Goal: Communication & Community: Answer question/provide support

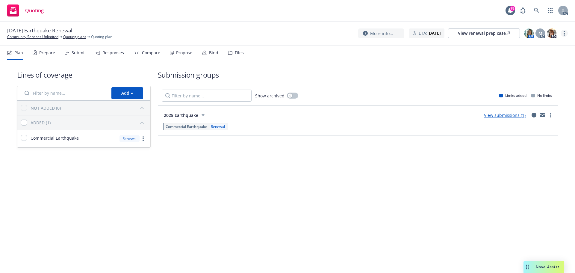
click at [564, 36] on link "more" at bounding box center [564, 33] width 7 height 7
click at [548, 48] on link "Copy logging email" at bounding box center [534, 46] width 67 height 12
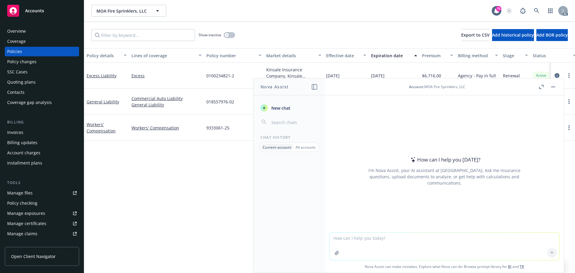
click at [398, 244] on textarea at bounding box center [445, 246] width 230 height 28
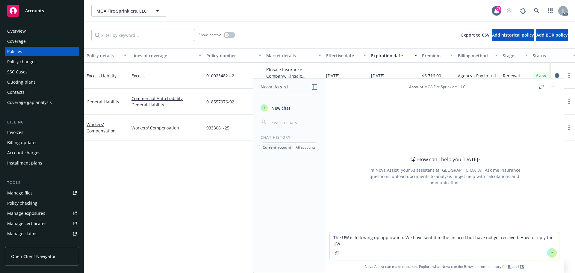
type textarea "The UW is following up application. We have sent it to the insured but have not…"
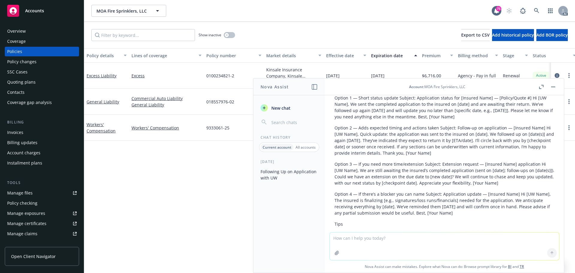
scroll to position [39, 0]
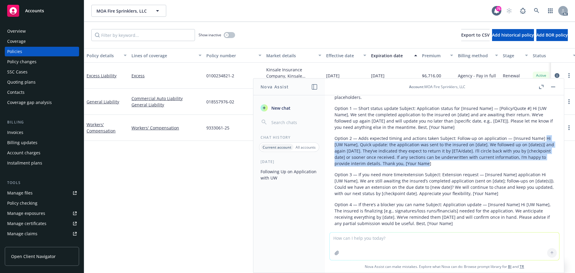
drag, startPoint x: 540, startPoint y: 138, endPoint x: 461, endPoint y: 165, distance: 83.9
click at [461, 165] on p "Option 2 — Adds expected timing and actions taken Subject: Follow-up on applica…" at bounding box center [445, 150] width 220 height 31
copy p "Hi [UW Name], Quick update: the application was sent to the insured on [date]. …"
click at [395, 147] on p "Option 2 — Adds expected timing and actions taken Subject: Follow-up on applica…" at bounding box center [445, 150] width 220 height 31
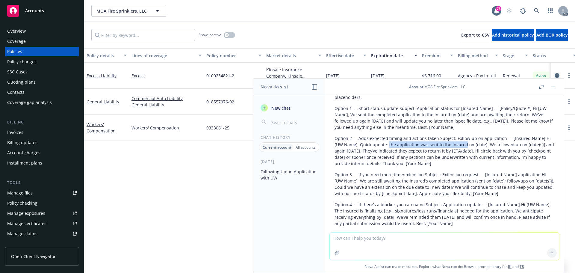
drag, startPoint x: 391, startPoint y: 145, endPoint x: 463, endPoint y: 145, distance: 71.9
click at [463, 145] on p "Option 2 — Adds expected timing and actions taken Subject: Follow-up on applica…" at bounding box center [445, 150] width 220 height 31
drag, startPoint x: 492, startPoint y: 145, endPoint x: 521, endPoint y: 146, distance: 28.8
click at [521, 146] on p "Option 2 — Adds expected timing and actions taken Subject: Follow-up on applica…" at bounding box center [445, 150] width 220 height 31
drag, startPoint x: 335, startPoint y: 120, endPoint x: 381, endPoint y: 123, distance: 46.8
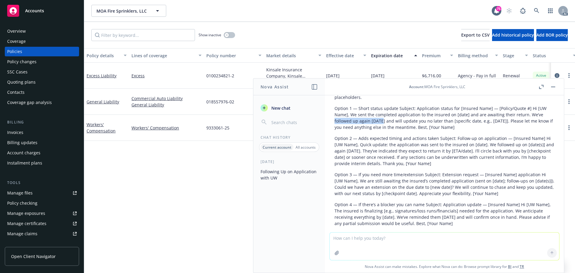
click at [381, 123] on p "Option 1 — Short status update Subject: Application status for [Insured Name] —…" at bounding box center [445, 117] width 220 height 25
copy p "followed up again [DATE]"
click at [404, 247] on textarea at bounding box center [445, 246] width 230 height 28
paste textarea "We sent the application to the insured last week, but have not yet heard back. …"
type textarea "We sent the application to the insured last week, but have not yet heard back. …"
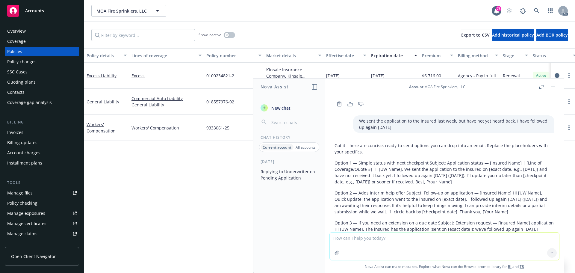
scroll to position [232, 0]
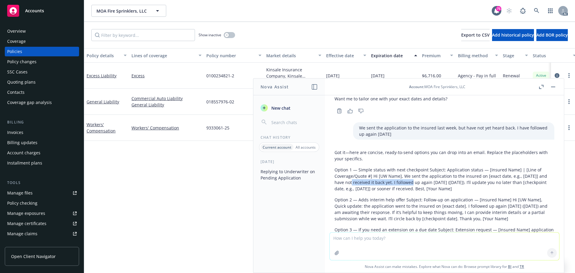
drag, startPoint x: 354, startPoint y: 184, endPoint x: 418, endPoint y: 184, distance: 63.8
click at [418, 184] on p "Option 1 — Simple status with next checkpoint Subject: Application status — [In…" at bounding box center [445, 179] width 220 height 25
copy p "and have not received it back yet"
click at [418, 245] on textarea at bounding box center [445, 246] width 230 height 28
type textarea "use last week"
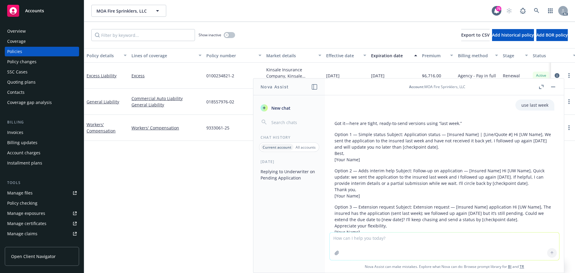
scroll to position [443, 0]
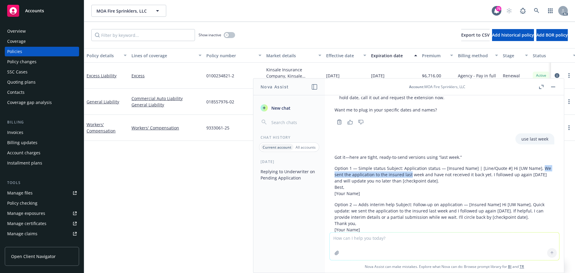
drag, startPoint x: 534, startPoint y: 174, endPoint x: 410, endPoint y: 177, distance: 124.1
click at [410, 177] on p "Option 1 — Simple status Subject: Application status — [Insured Name] | [Line/Q…" at bounding box center [445, 180] width 220 height 31
drag, startPoint x: 335, startPoint y: 182, endPoint x: 373, endPoint y: 182, distance: 38.1
click at [373, 182] on p "Option 1 — Simple status Subject: Application status — [Insured Name] | [Line/Q…" at bounding box center [445, 180] width 220 height 31
copy p "and will update you"
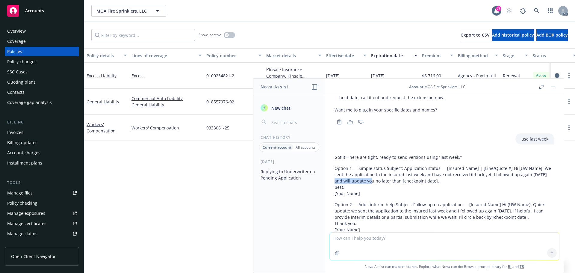
click at [389, 244] on textarea at bounding box center [445, 246] width 230 height 28
paste textarea "We sent the application to the insured last week and have not received it back …"
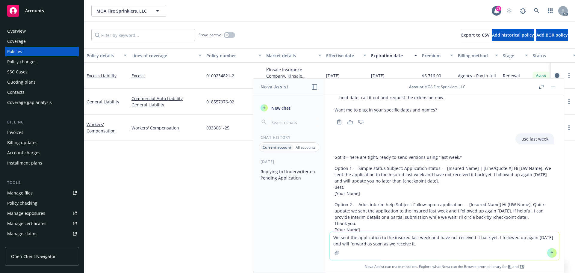
click at [332, 236] on textarea "We sent the application to the insured last week and have not received it back …" at bounding box center [445, 246] width 230 height 28
type textarea "refine We sent the application to the insured last week and have not received i…"
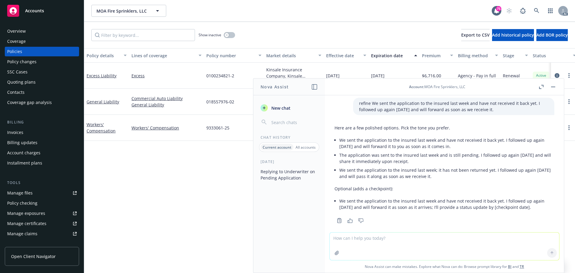
scroll to position [697, 0]
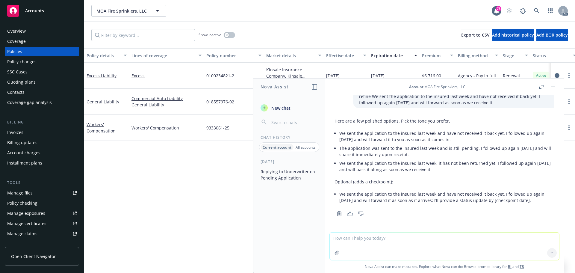
click at [554, 87] on button "button" at bounding box center [553, 86] width 7 height 7
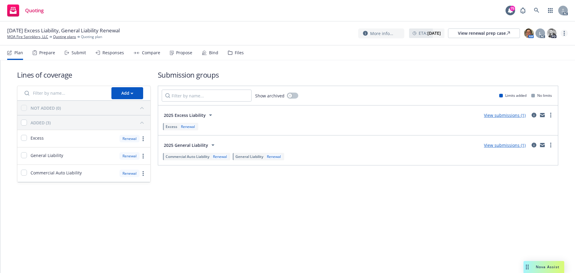
click at [563, 33] on link "more" at bounding box center [564, 33] width 7 height 7
click at [516, 45] on link "Copy logging email" at bounding box center [534, 46] width 67 height 12
click at [564, 34] on icon "more" at bounding box center [564, 33] width 1 height 5
click at [523, 46] on link "Copy logging email" at bounding box center [534, 46] width 67 height 12
